Goal: Find specific page/section

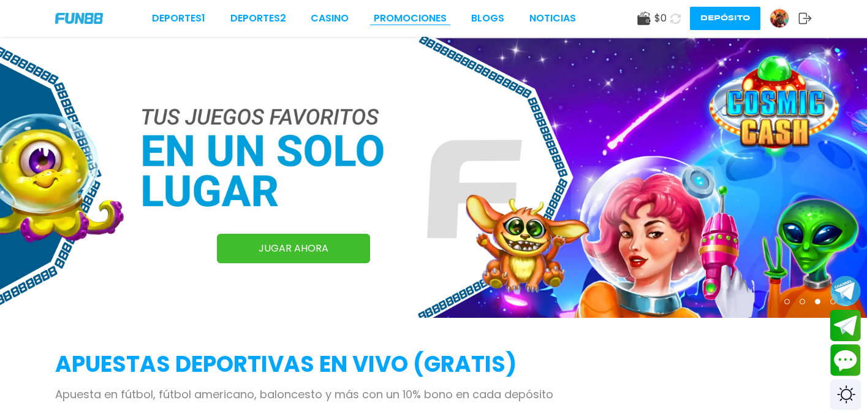
click at [403, 16] on link "Promociones" at bounding box center [410, 18] width 73 height 15
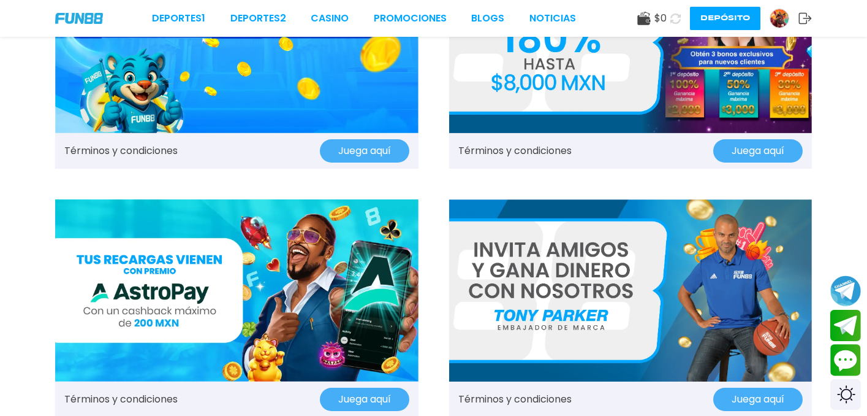
scroll to position [86, 0]
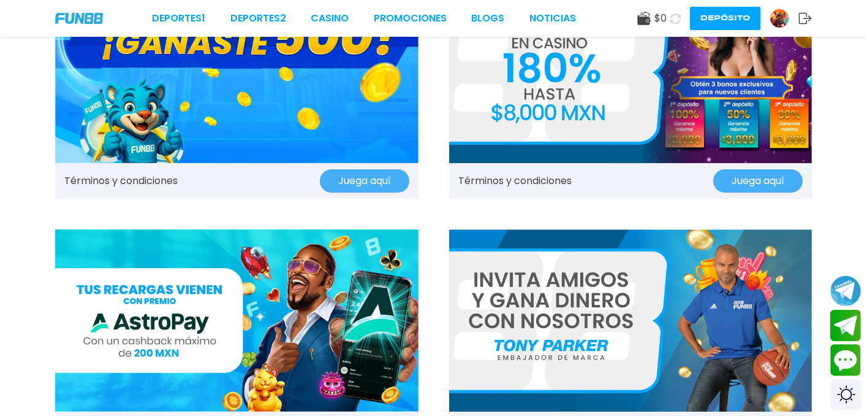
click at [160, 179] on link "Términos y condiciones" at bounding box center [120, 180] width 113 height 15
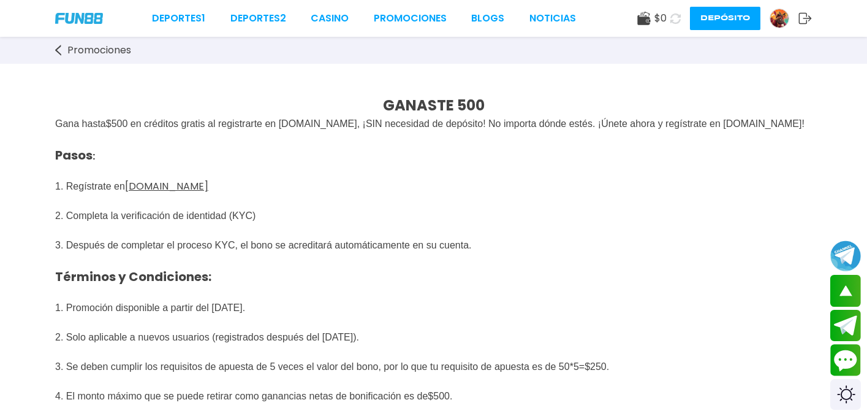
click at [780, 19] on img at bounding box center [780, 18] width 18 height 18
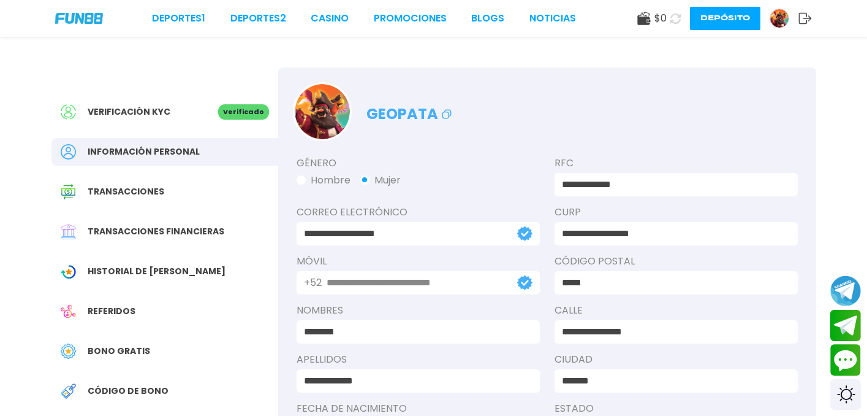
click at [235, 112] on p "Verificado" at bounding box center [243, 111] width 51 height 15
